Goal: Complete application form

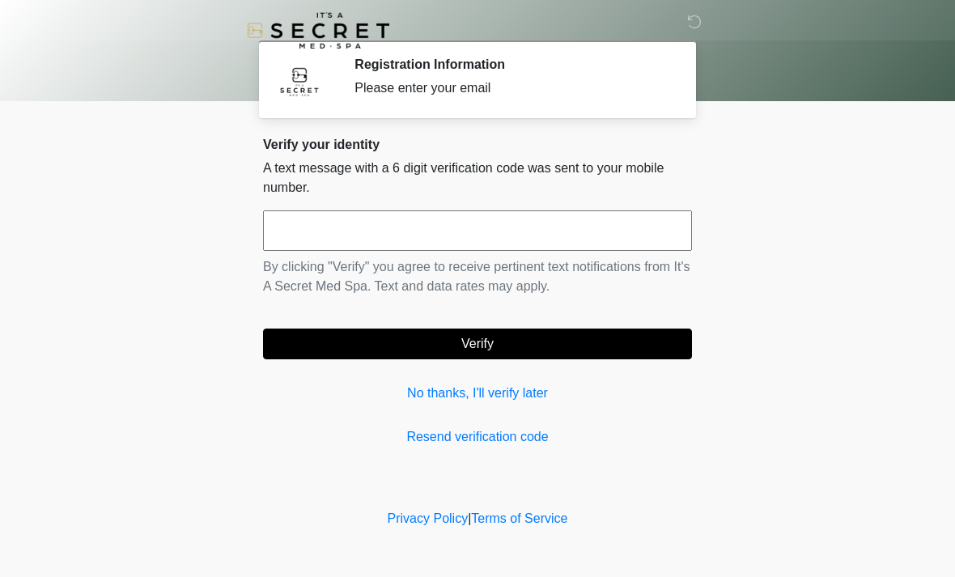
click at [605, 229] on input "text" at bounding box center [477, 230] width 429 height 40
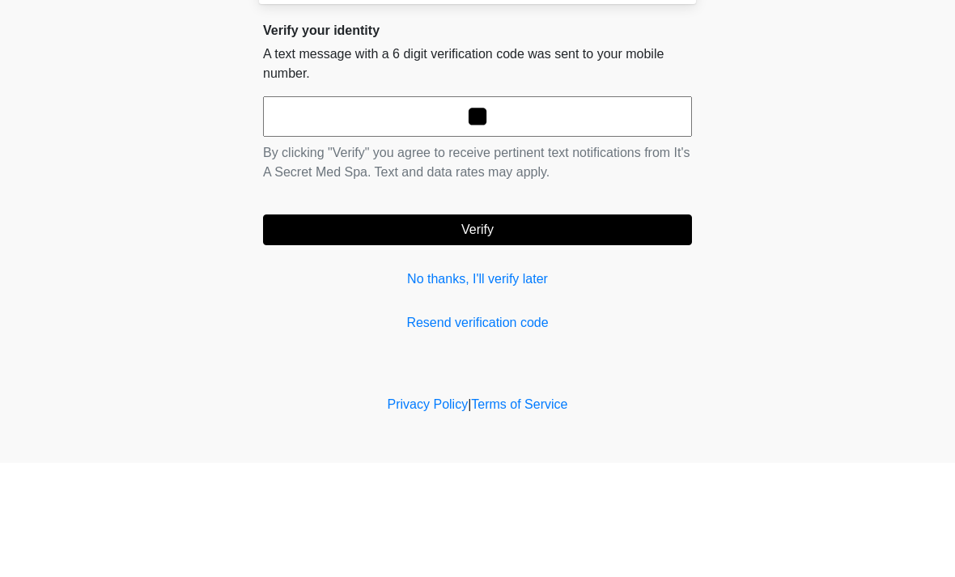
type input "*"
type input "******"
click at [477, 328] on button "Verify" at bounding box center [477, 343] width 429 height 31
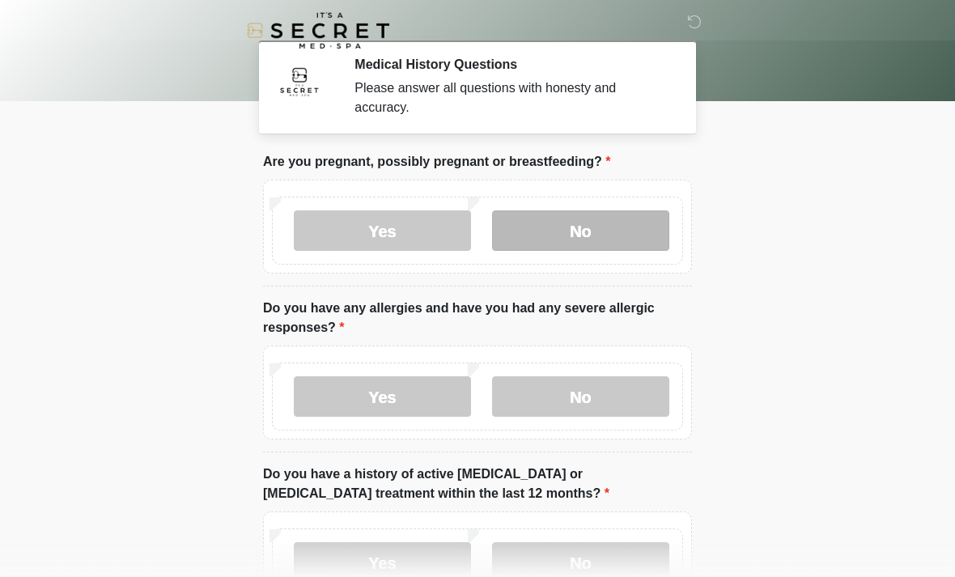
click at [595, 236] on label "No" at bounding box center [580, 230] width 177 height 40
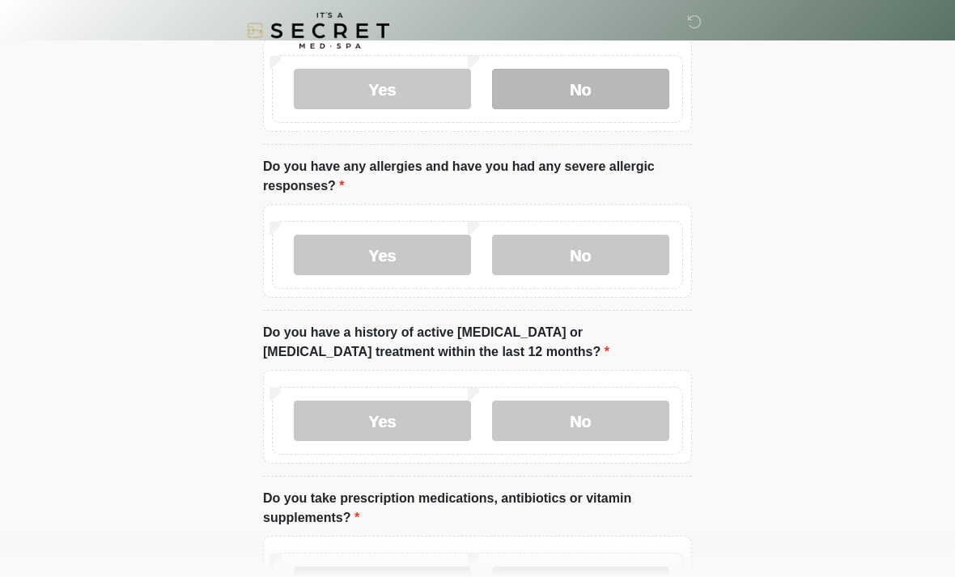
scroll to position [145, 0]
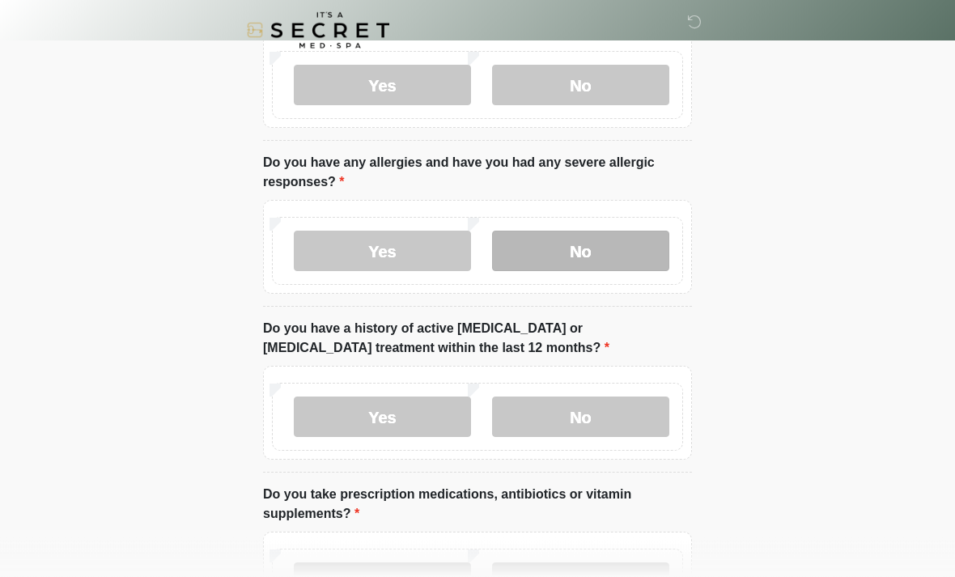
click at [606, 270] on label "No" at bounding box center [580, 251] width 177 height 40
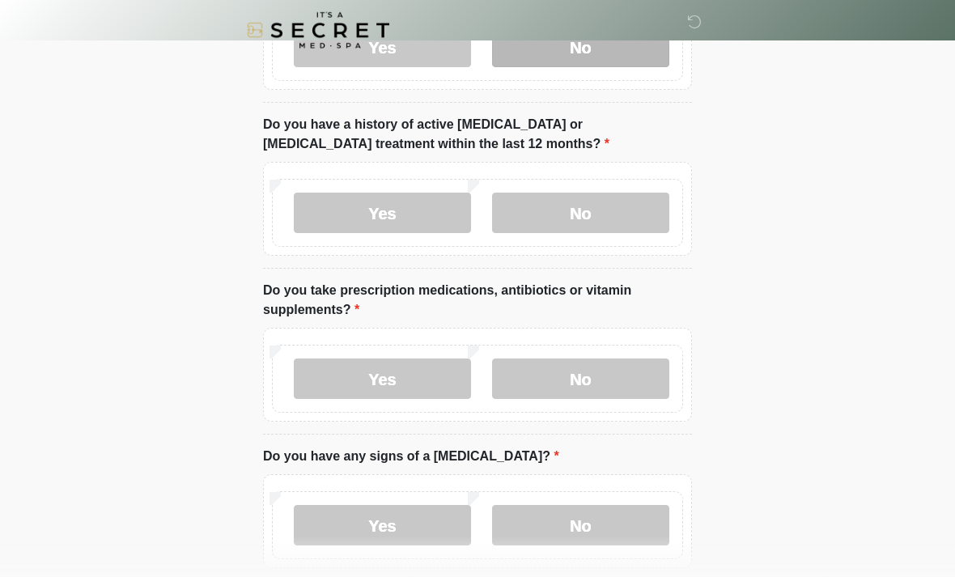
scroll to position [349, 0]
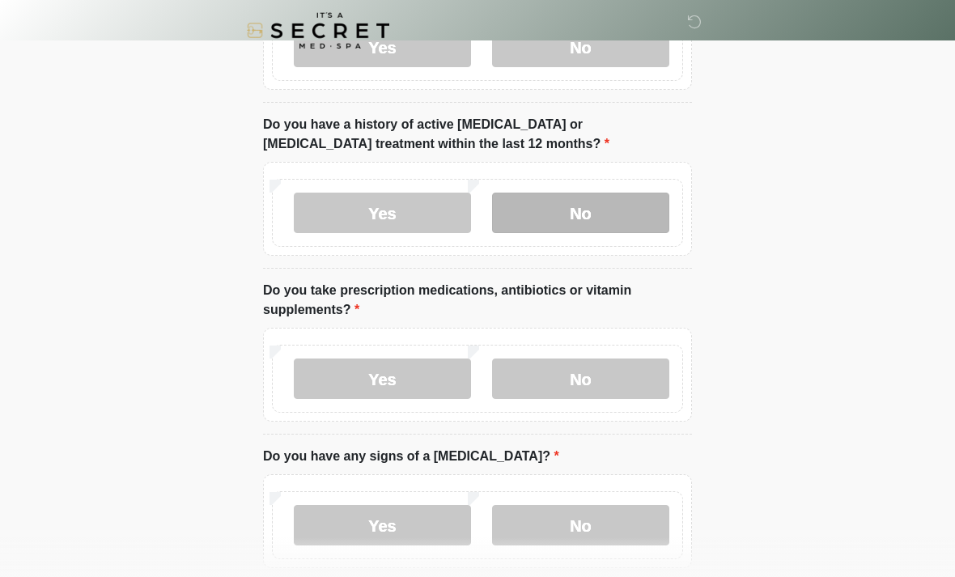
click at [625, 209] on label "No" at bounding box center [580, 213] width 177 height 40
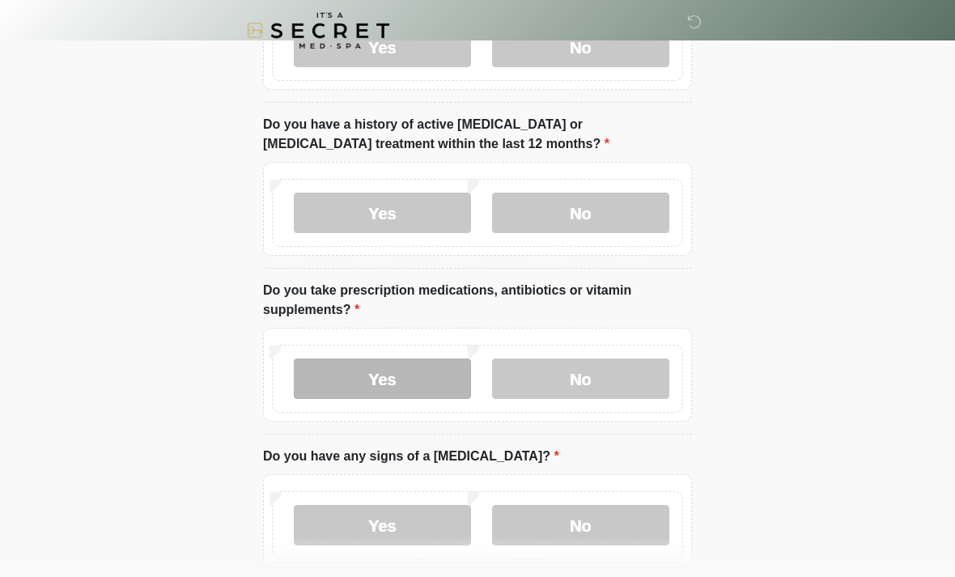
click at [430, 382] on label "Yes" at bounding box center [382, 378] width 177 height 40
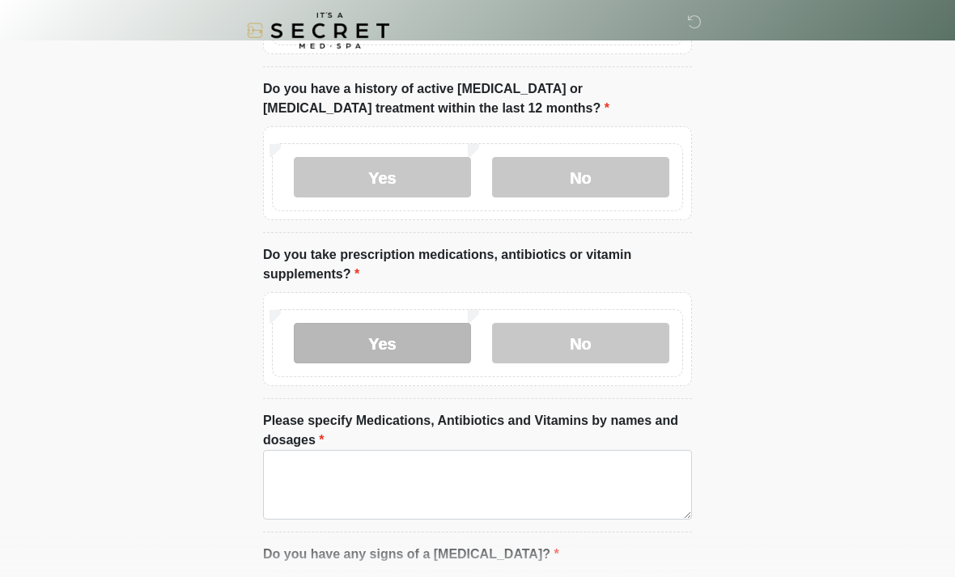
scroll to position [430, 0]
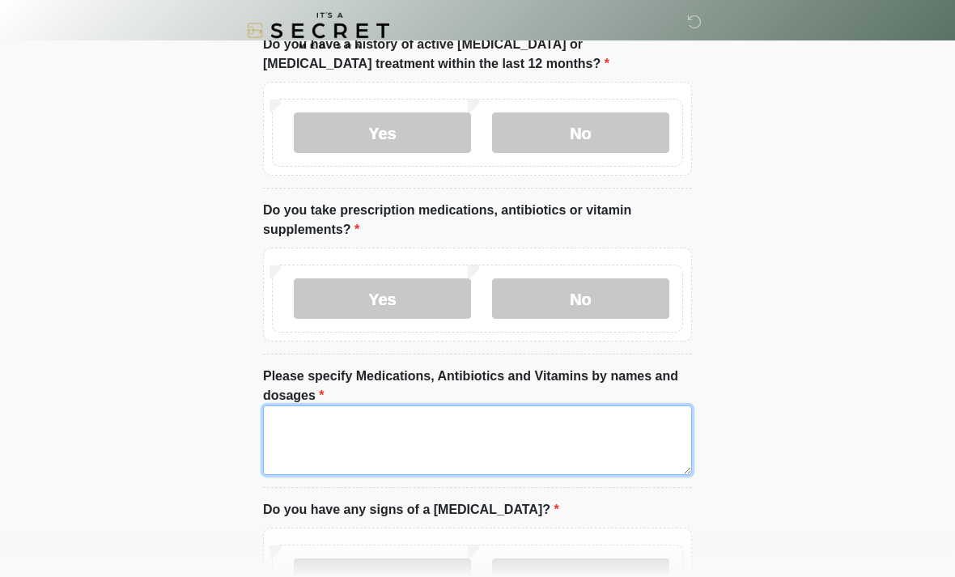
click at [451, 426] on textarea "Please specify Medications, Antibiotics and Vitamins by names and dosages" at bounding box center [477, 440] width 429 height 70
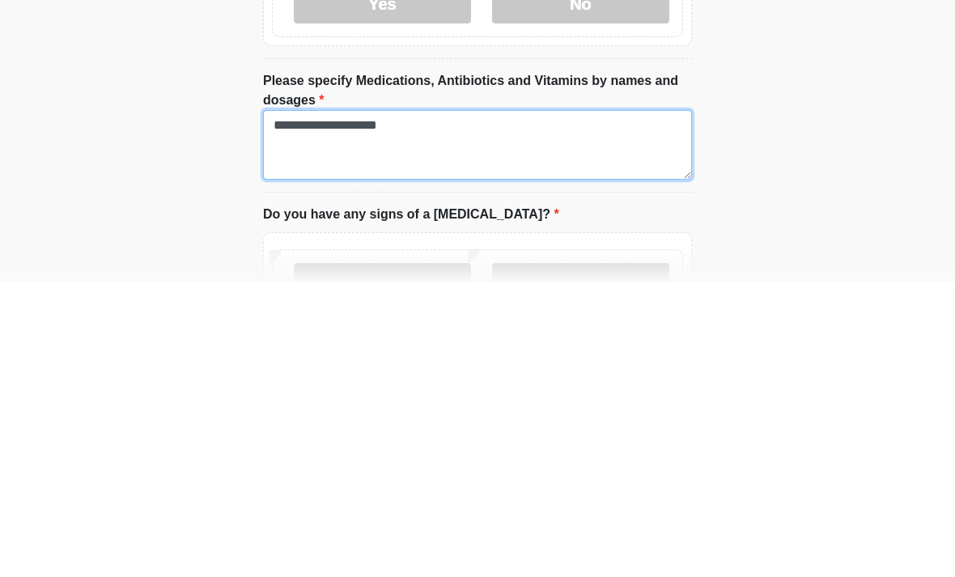
type textarea "**********"
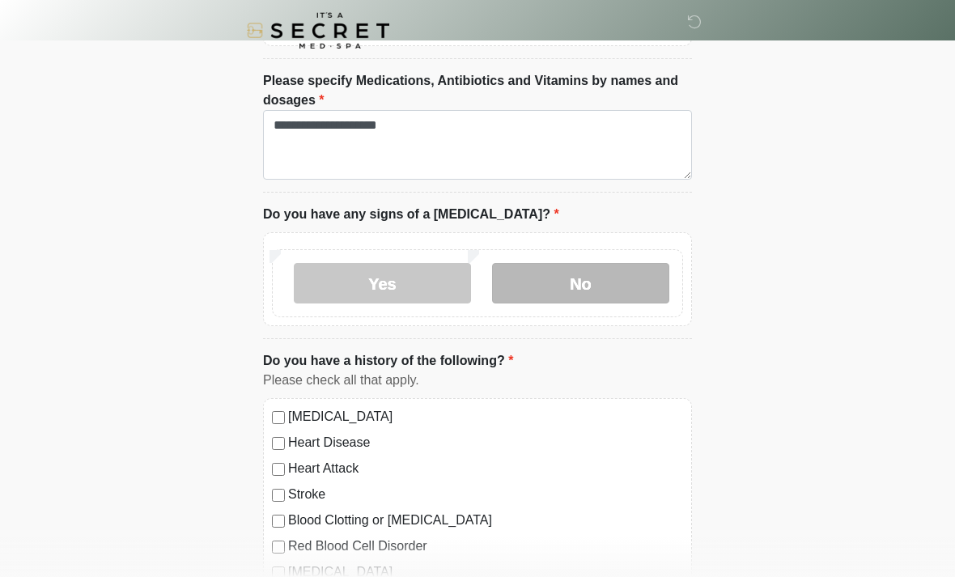
click at [549, 275] on label "No" at bounding box center [580, 283] width 177 height 40
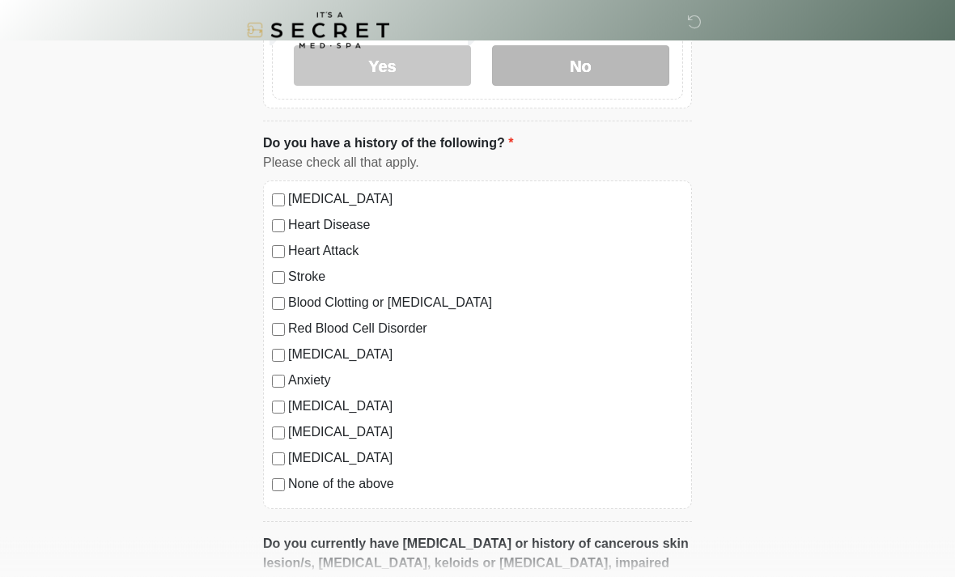
scroll to position [950, 0]
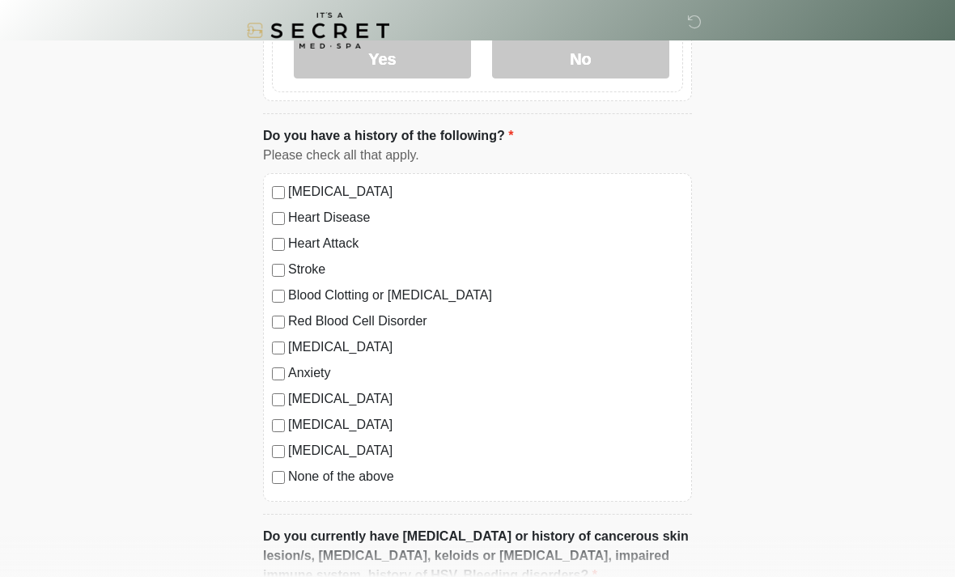
click at [396, 483] on label "None of the above" at bounding box center [485, 476] width 395 height 19
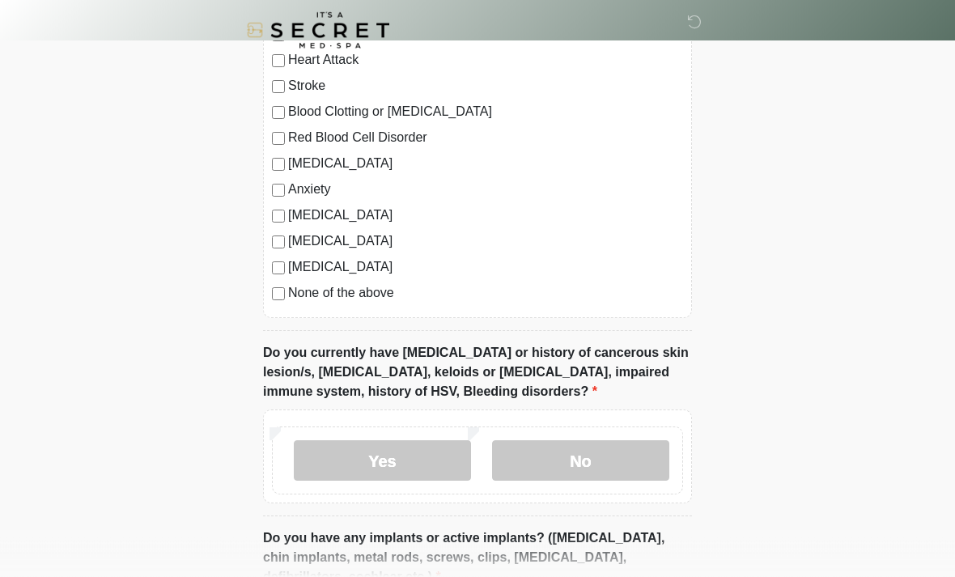
scroll to position [1137, 0]
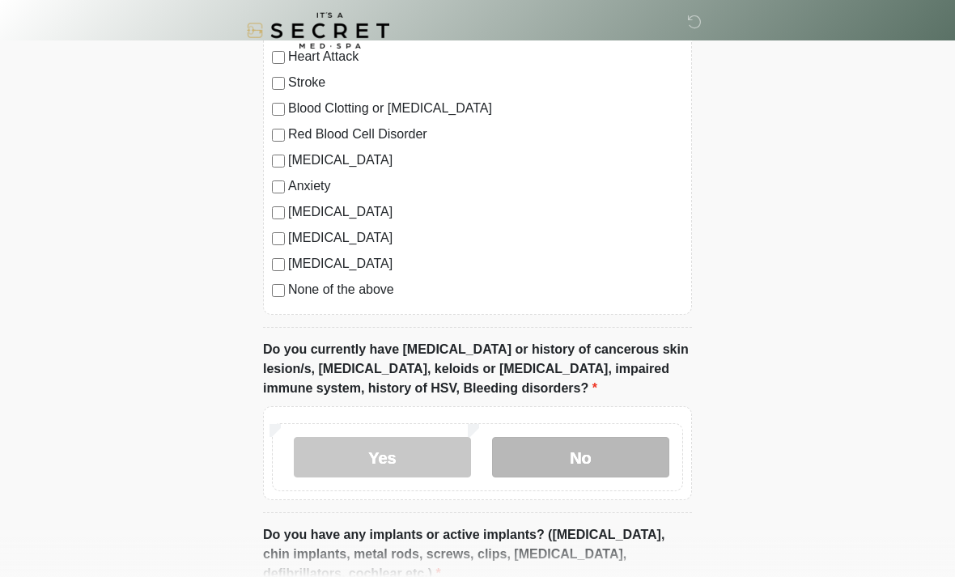
click at [625, 462] on label "No" at bounding box center [580, 457] width 177 height 40
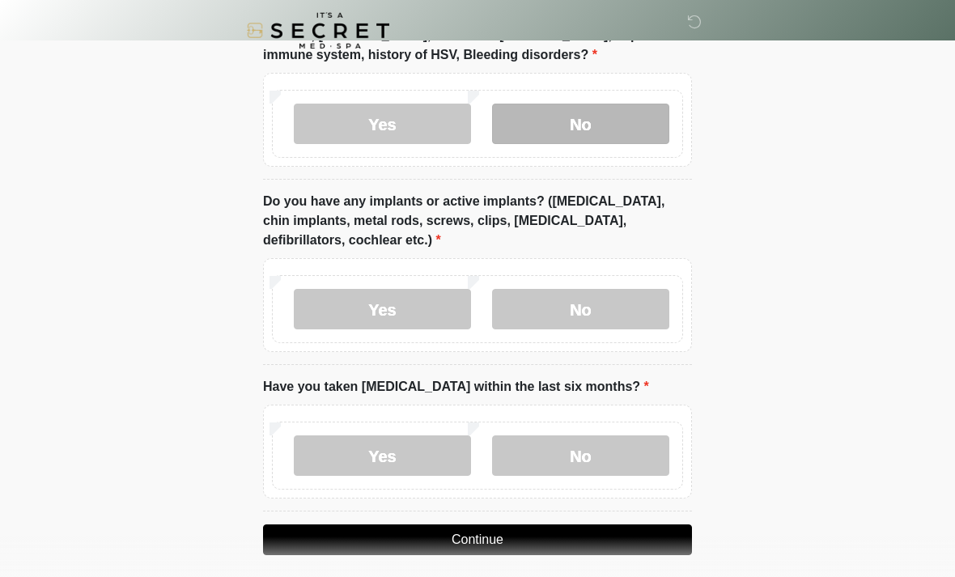
scroll to position [1469, 0]
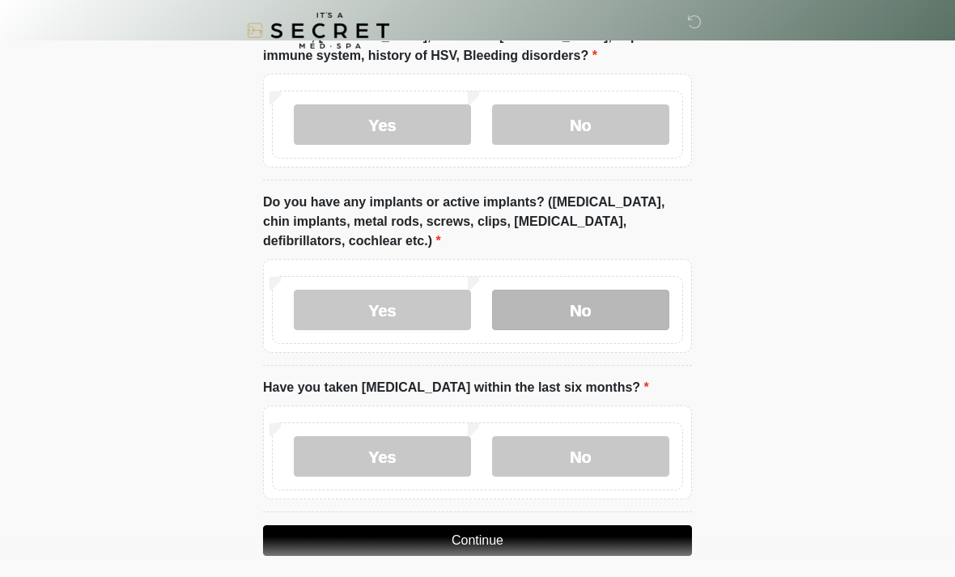
click at [634, 311] on label "No" at bounding box center [580, 310] width 177 height 40
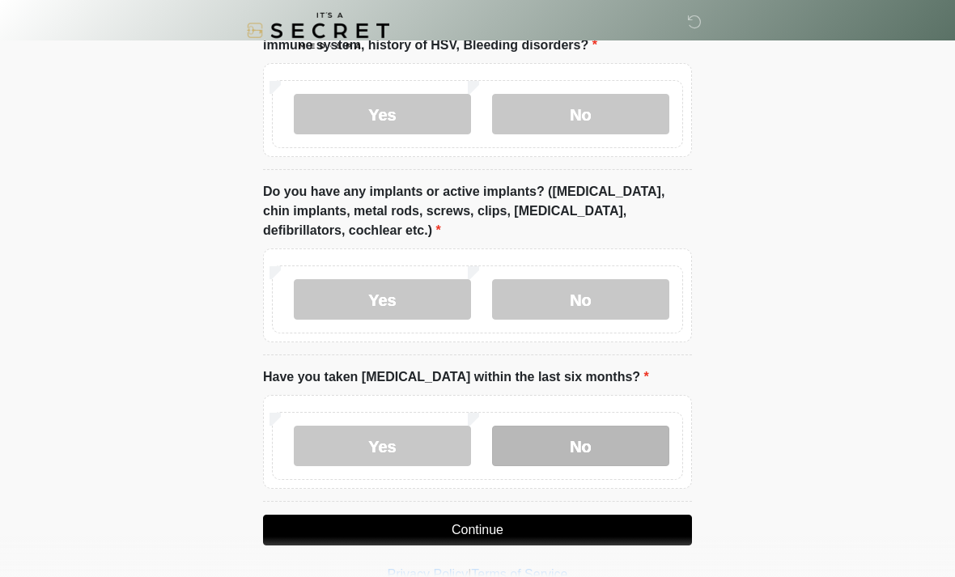
click at [561, 450] on label "No" at bounding box center [580, 446] width 177 height 40
click at [519, 520] on button "Continue" at bounding box center [477, 530] width 429 height 31
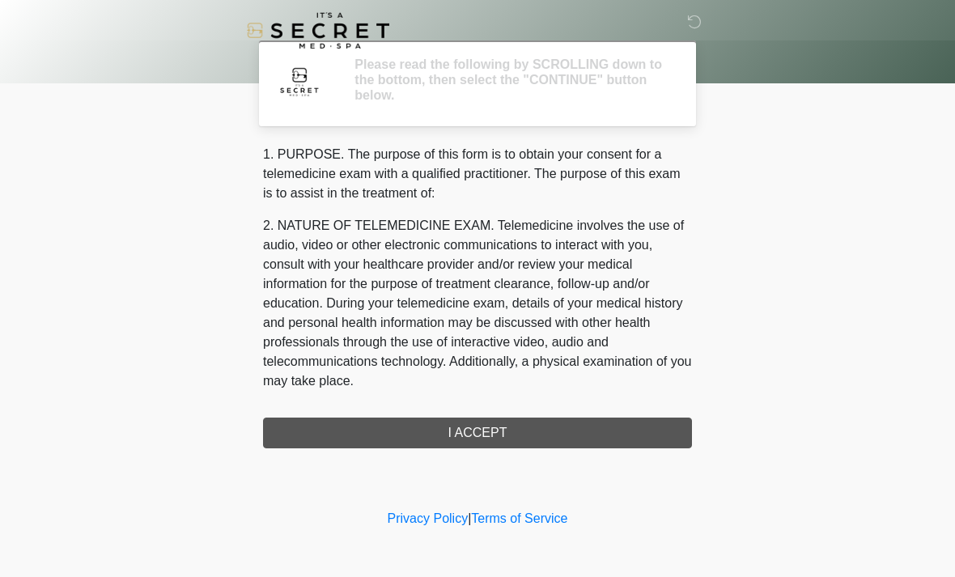
scroll to position [0, 0]
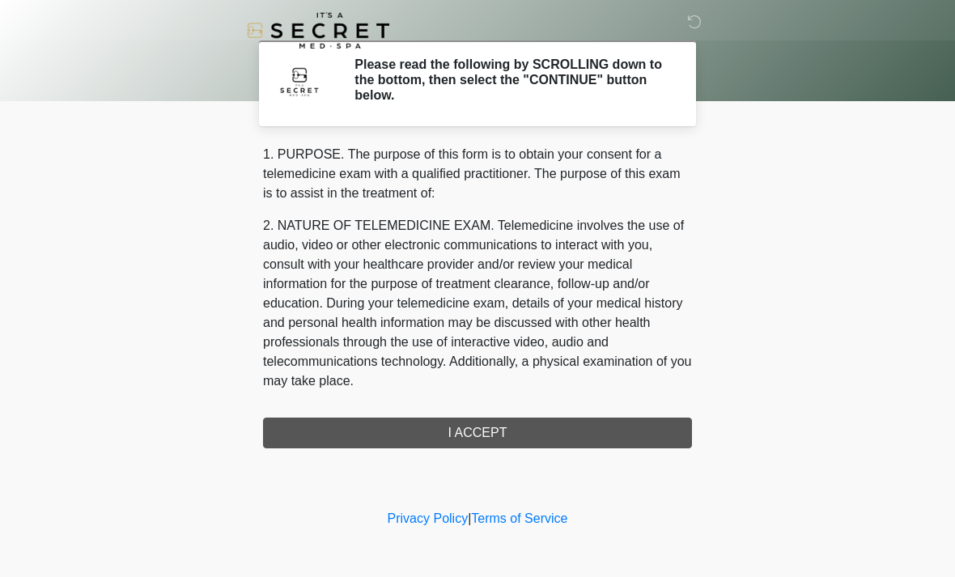
click at [493, 442] on div "1. PURPOSE. The purpose of this form is to obtain your consent for a telemedici…" at bounding box center [477, 296] width 429 height 303
click at [475, 443] on div "1. PURPOSE. The purpose of this form is to obtain your consent for a telemedici…" at bounding box center [477, 296] width 429 height 303
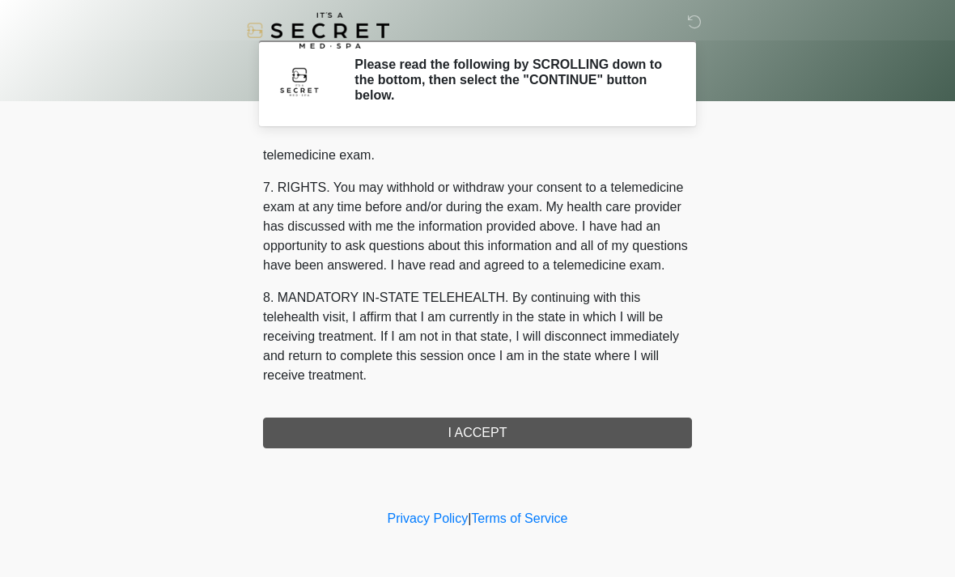
click at [476, 432] on button "I ACCEPT" at bounding box center [477, 432] width 429 height 31
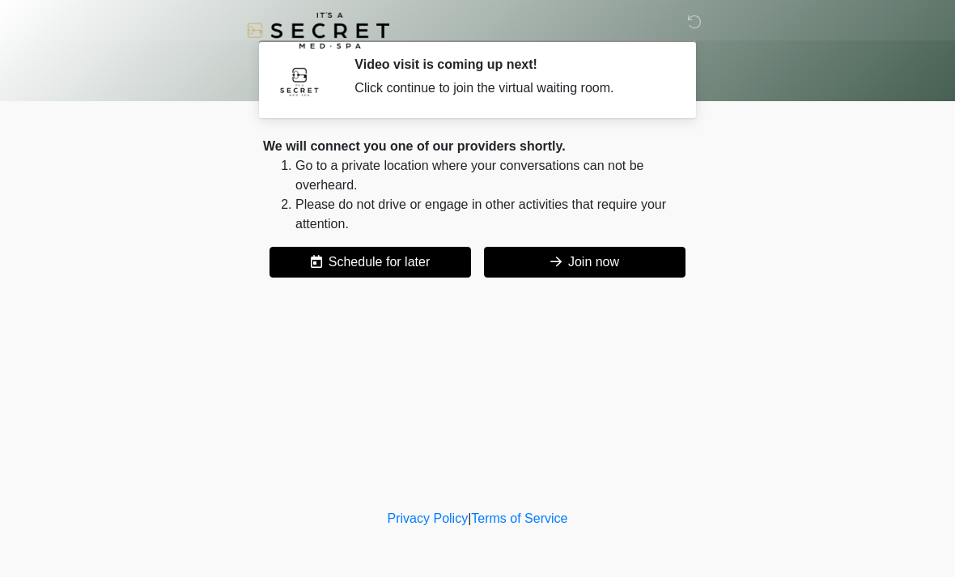
click at [655, 260] on button "Join now" at bounding box center [584, 262] width 201 height 31
